Goal: Information Seeking & Learning: Learn about a topic

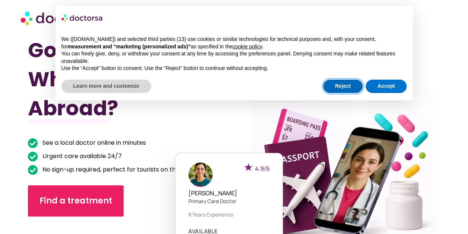
click at [333, 87] on button "Reject" at bounding box center [342, 86] width 39 height 13
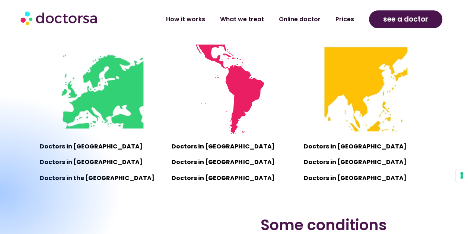
scroll to position [503, 0]
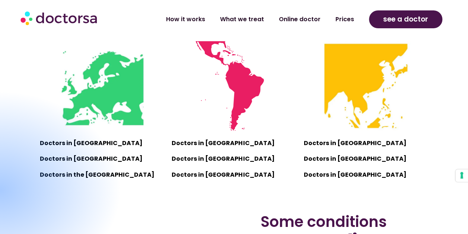
click at [83, 143] on div at bounding box center [0, 190] width 244 height 199
click at [88, 105] on div at bounding box center [0, 190] width 244 height 199
click at [72, 139] on div at bounding box center [0, 190] width 244 height 199
click at [71, 142] on div at bounding box center [0, 190] width 244 height 199
click at [109, 100] on div at bounding box center [0, 190] width 244 height 199
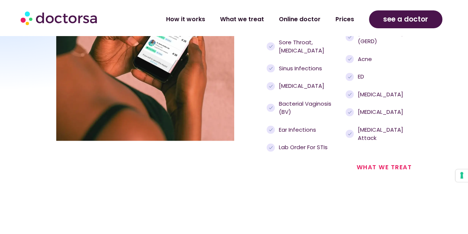
scroll to position [845, 0]
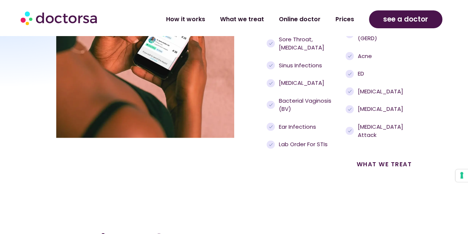
click at [384, 169] on link "what we treat" at bounding box center [384, 164] width 55 height 9
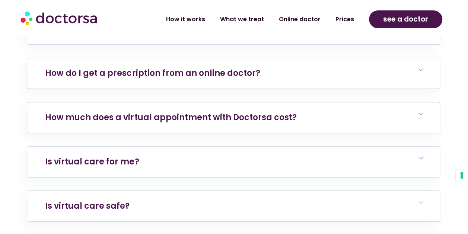
scroll to position [3077, 0]
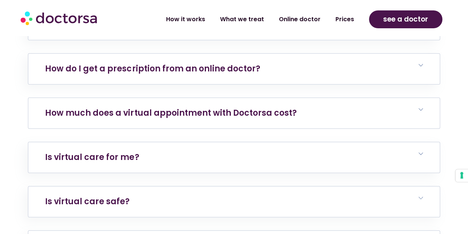
click at [310, 98] on h6 "How much does a virtual appointment with Doctorsa cost?" at bounding box center [233, 113] width 411 height 31
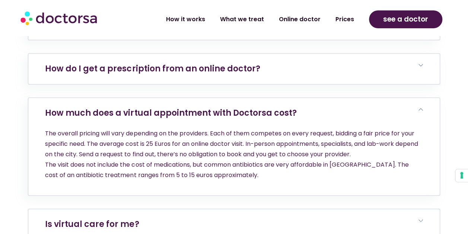
click at [419, 219] on icon at bounding box center [421, 221] width 4 height 4
drag, startPoint x: 468, startPoint y: 168, endPoint x: 469, endPoint y: 174, distance: 5.3
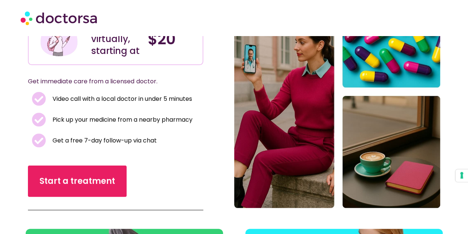
scroll to position [0, 0]
